Goal: Task Accomplishment & Management: Manage account settings

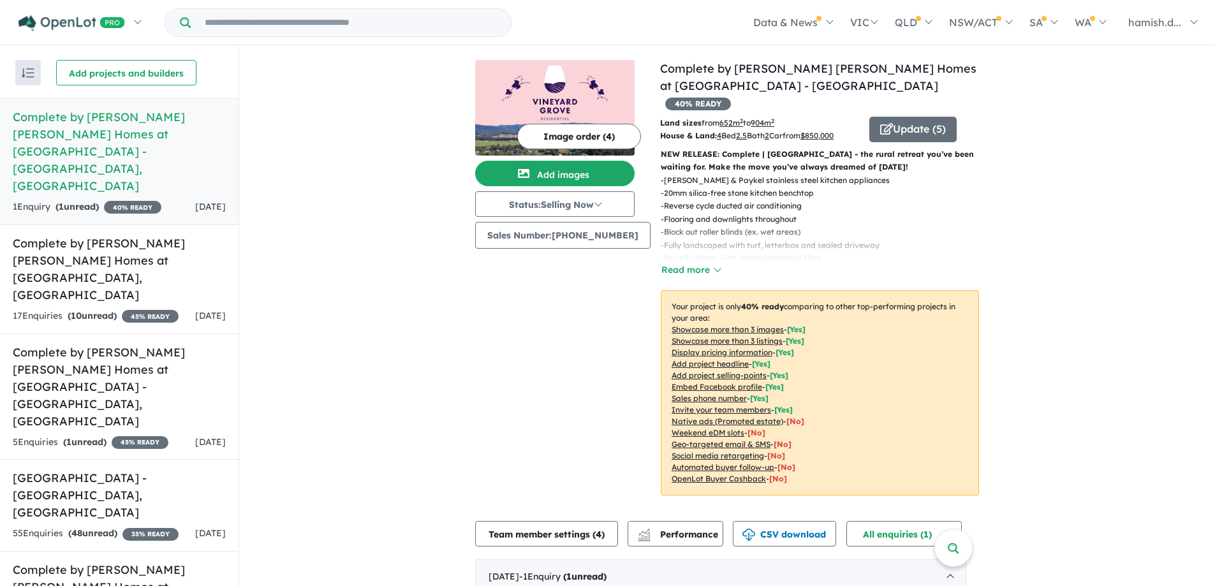
click at [291, 232] on div "View 7 projects in your account Complete by [PERSON_NAME] [PERSON_NAME] Homes a…" at bounding box center [727, 462] width 976 height 830
click at [335, 179] on div "View 7 projects in your account Complete by [PERSON_NAME] [PERSON_NAME] Homes a…" at bounding box center [727, 462] width 976 height 830
click at [142, 74] on button "Add projects and builders" at bounding box center [126, 73] width 140 height 26
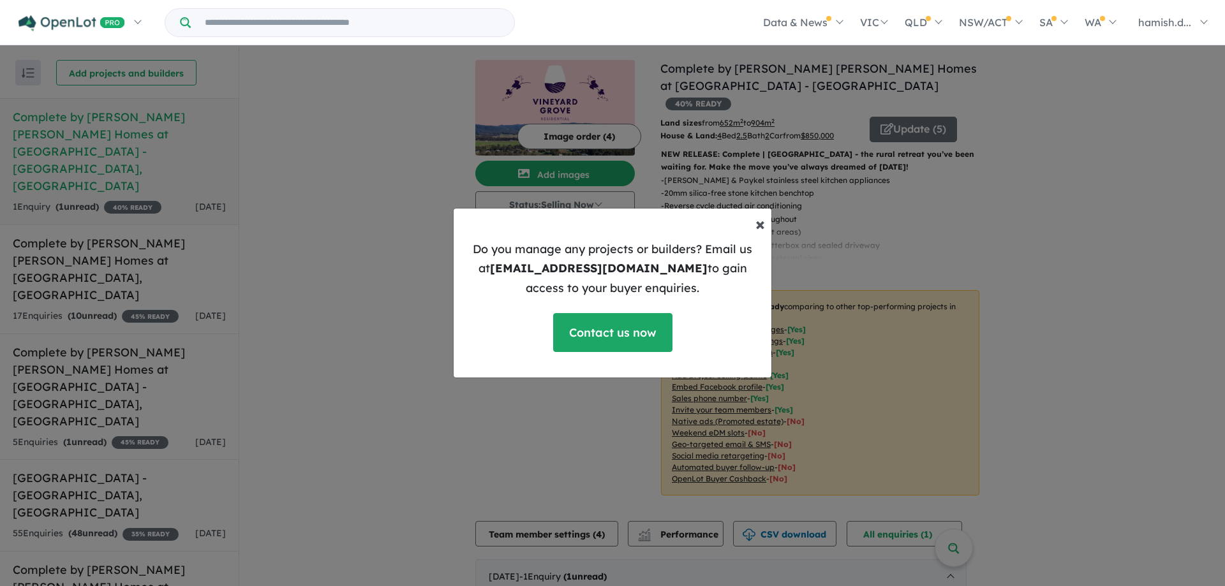
click at [759, 226] on span "×" at bounding box center [760, 223] width 10 height 22
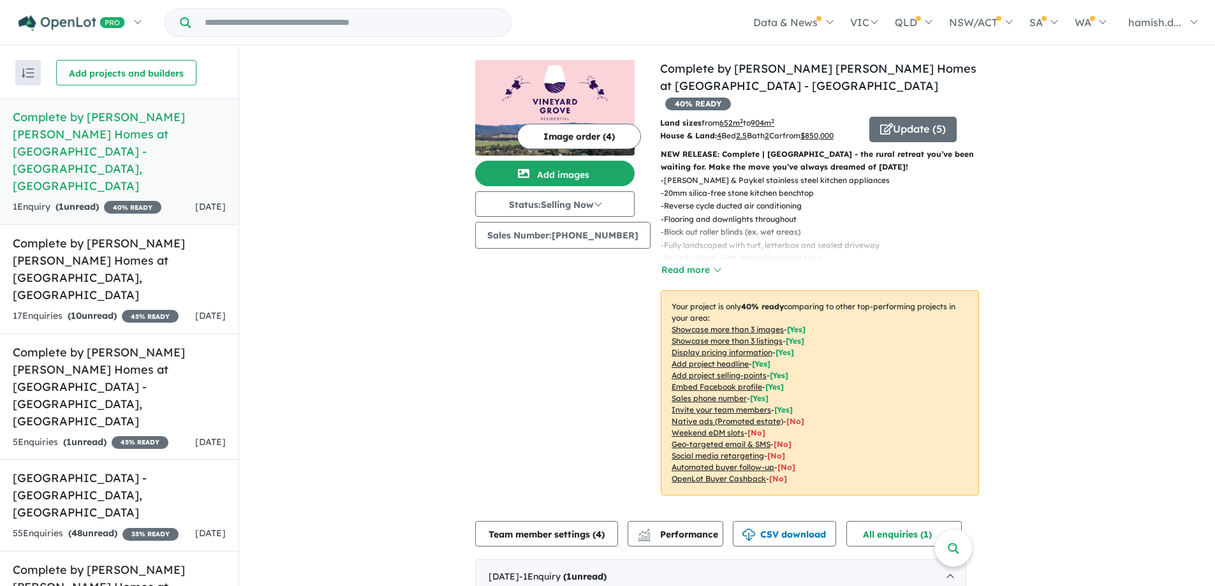
click at [376, 128] on div "View 7 projects in your account Complete by [PERSON_NAME] [PERSON_NAME] Homes a…" at bounding box center [727, 462] width 976 height 830
click at [360, 18] on input "Try estate name, suburb, builder or developer" at bounding box center [350, 22] width 315 height 27
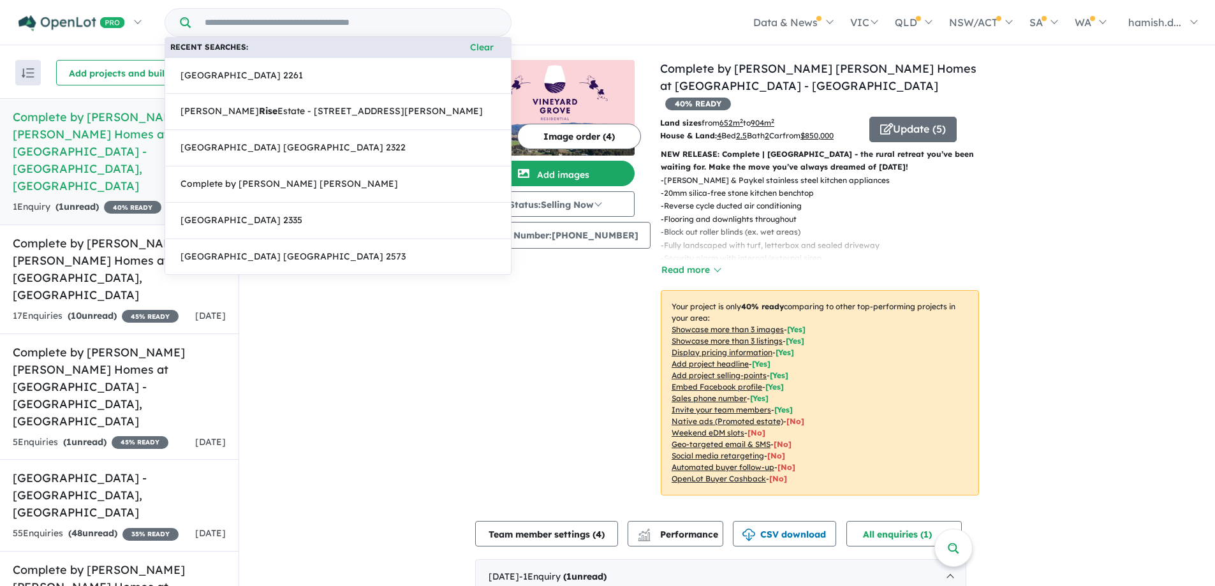
click at [360, 18] on input "Try estate name, suburb, builder or developer" at bounding box center [350, 22] width 315 height 27
click at [309, 313] on div "View 7 projects in your account Complete by [PERSON_NAME] [PERSON_NAME] Homes a…" at bounding box center [727, 462] width 976 height 830
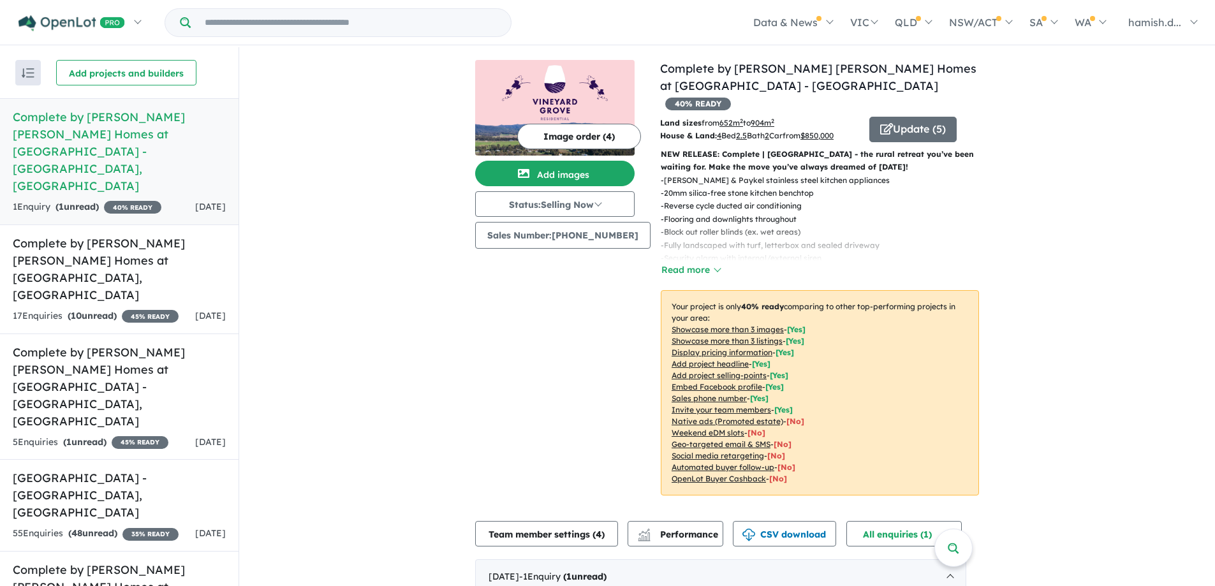
drag, startPoint x: 322, startPoint y: 243, endPoint x: 354, endPoint y: 151, distance: 98.1
click at [326, 228] on div "View 7 projects in your account Complete by [PERSON_NAME] [PERSON_NAME] Homes a…" at bounding box center [727, 462] width 976 height 830
click at [354, 151] on div "View 7 projects in your account Complete by [PERSON_NAME] [PERSON_NAME] Homes a…" at bounding box center [727, 462] width 976 height 830
